Goal: Find specific page/section: Find specific page/section

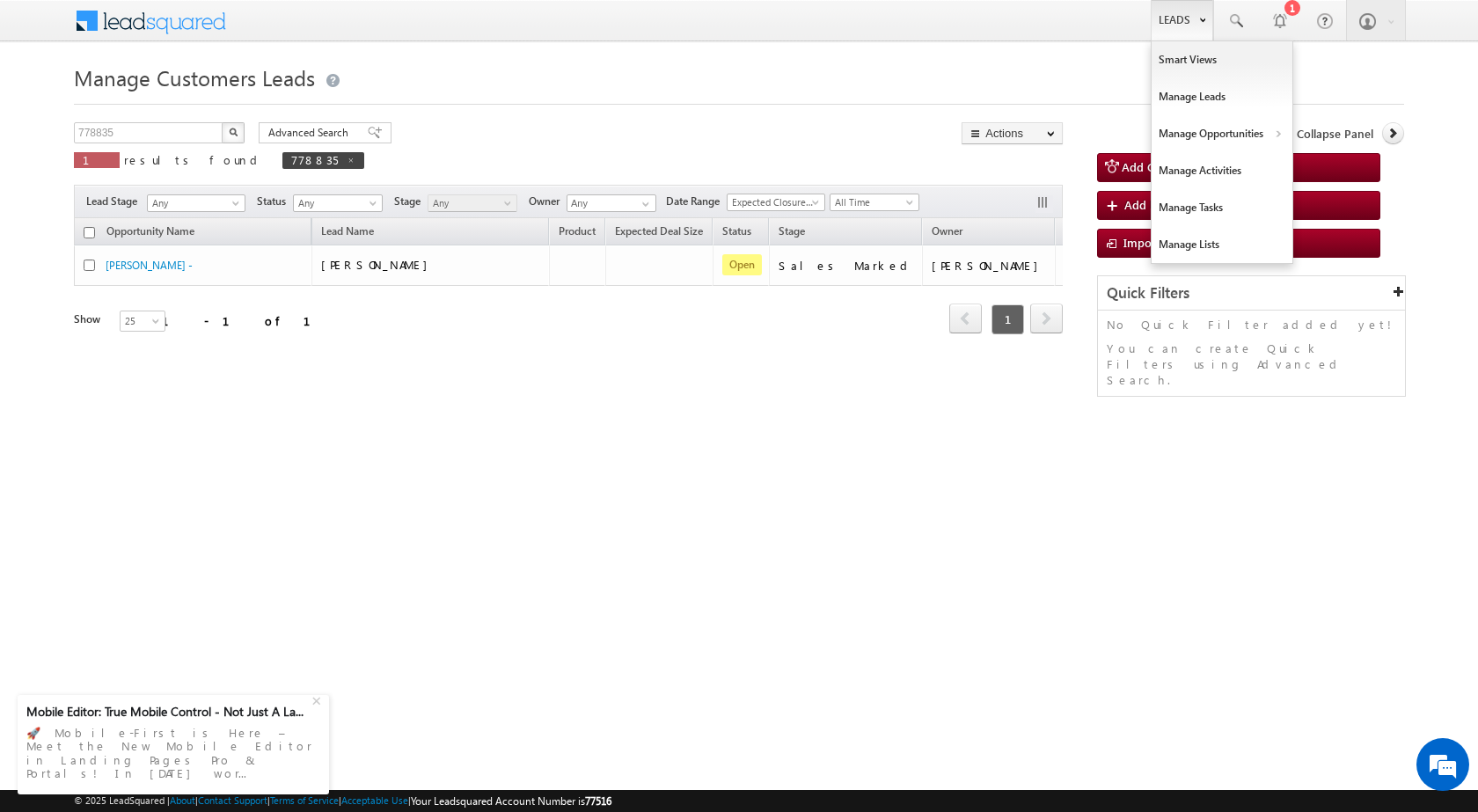
click at [1168, 33] on link "Leads" at bounding box center [1182, 20] width 62 height 40
click at [1341, 168] on link "Customers Leads" at bounding box center [1375, 171] width 161 height 37
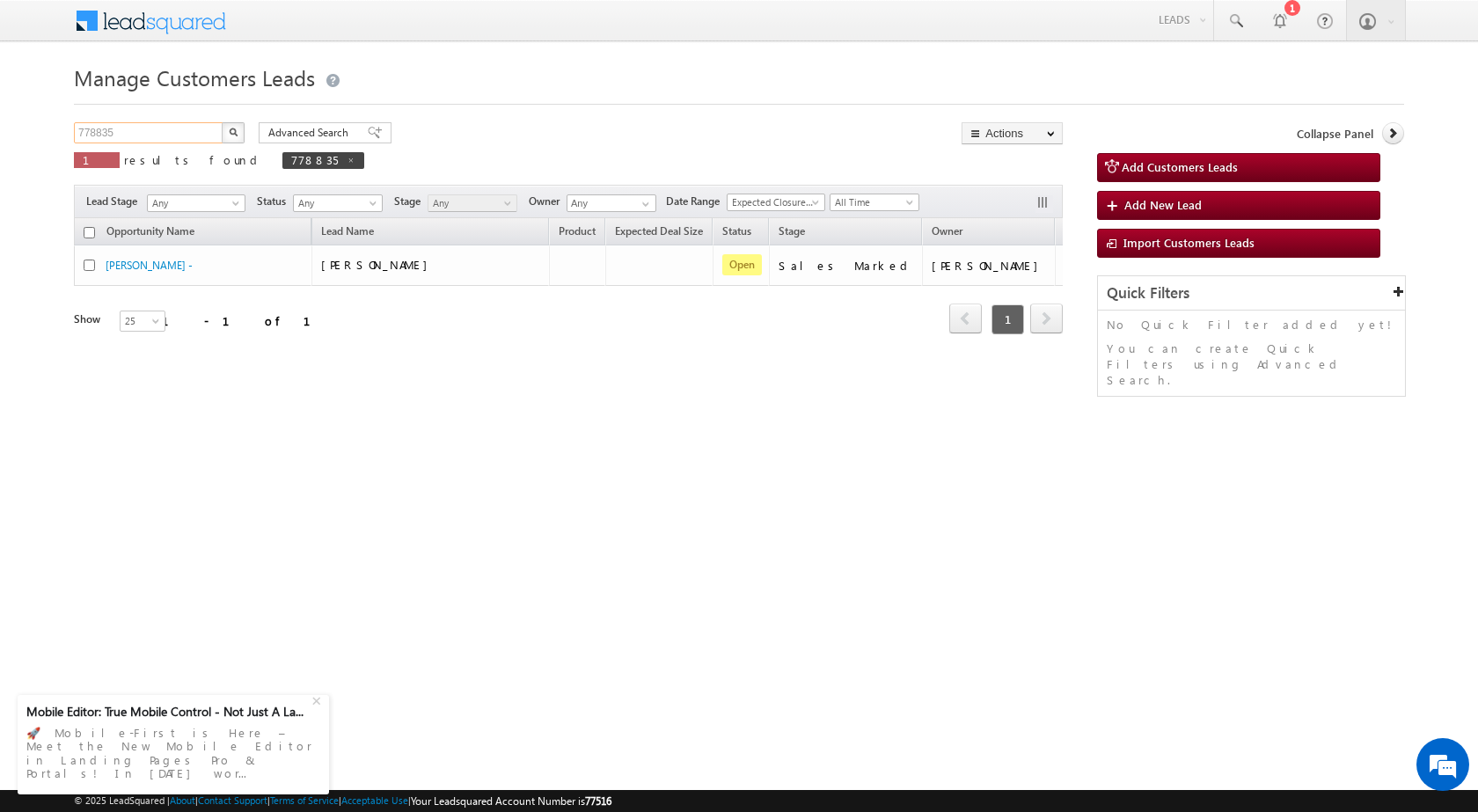
click at [168, 133] on input "778835" at bounding box center [149, 133] width 151 height 21
paste input "81332"
type input "781332"
click at [222, 122] on button "button" at bounding box center [233, 133] width 23 height 21
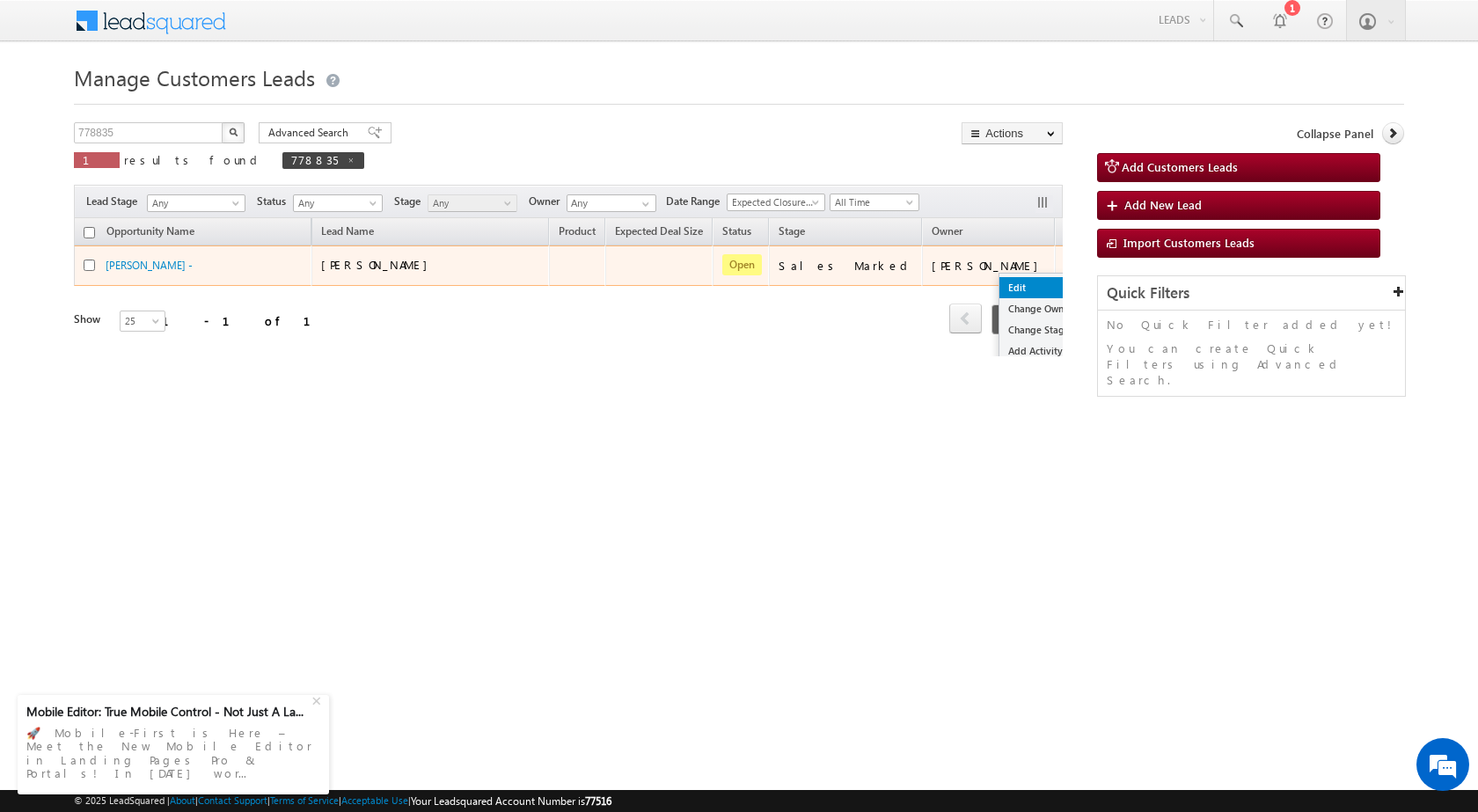
click at [1000, 286] on link "Edit" at bounding box center [1043, 288] width 88 height 21
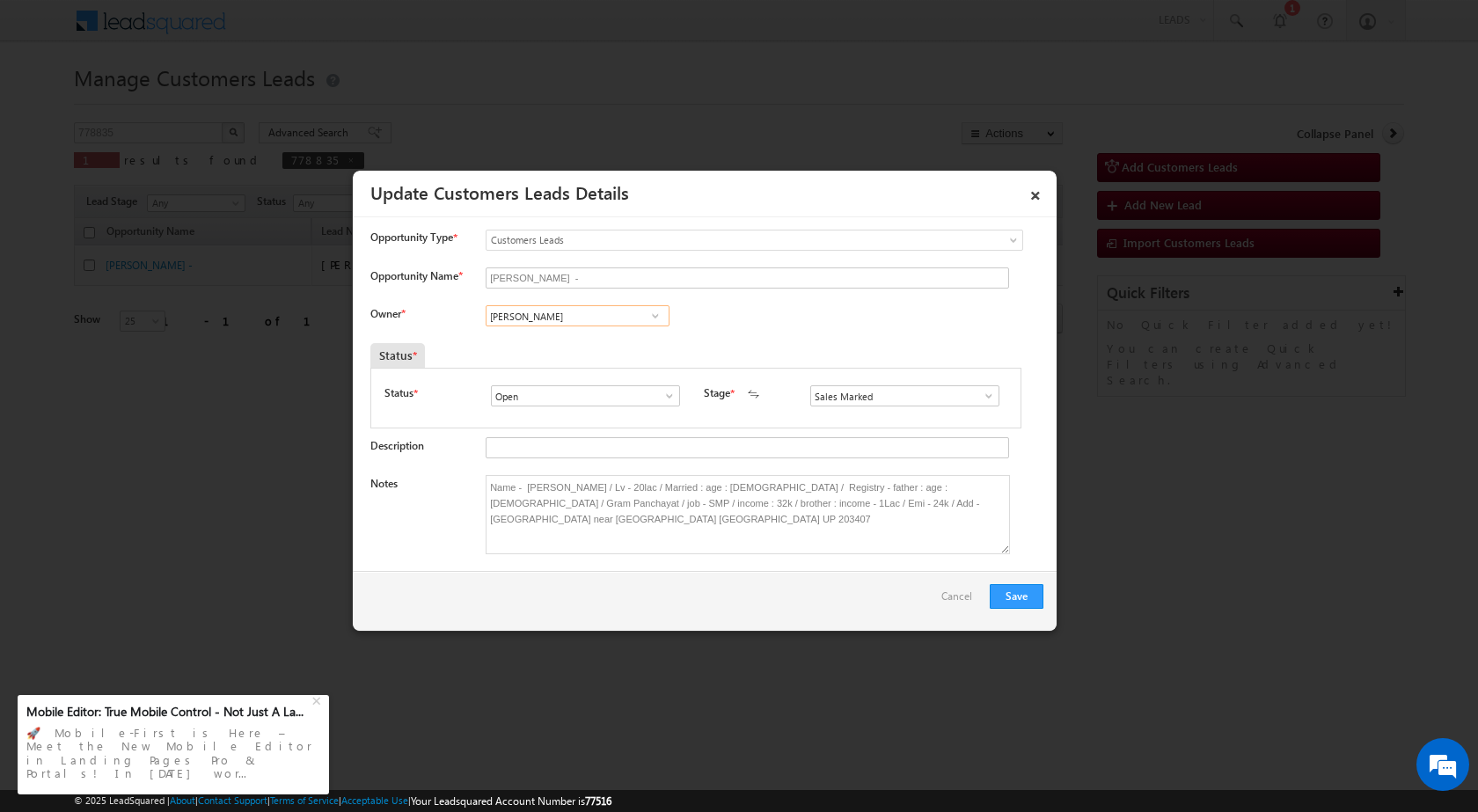
click at [582, 324] on input "[PERSON_NAME]" at bounding box center [577, 316] width 184 height 21
type input "pradeep"
click at [636, 649] on div at bounding box center [739, 406] width 1478 height 812
